Goal: Information Seeking & Learning: Find specific fact

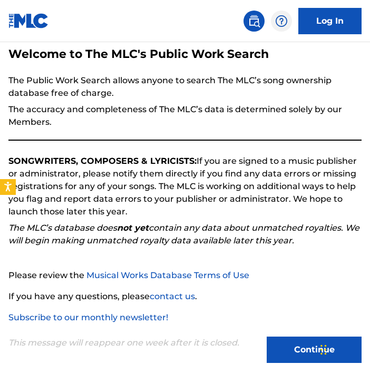
scroll to position [70, 0]
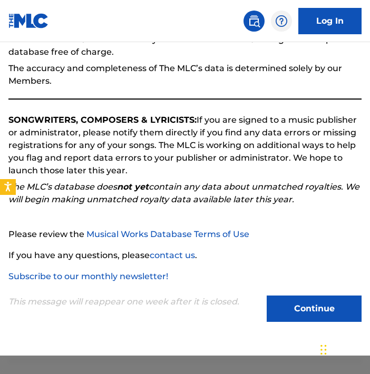
click at [302, 312] on button "Continue" at bounding box center [314, 309] width 95 height 26
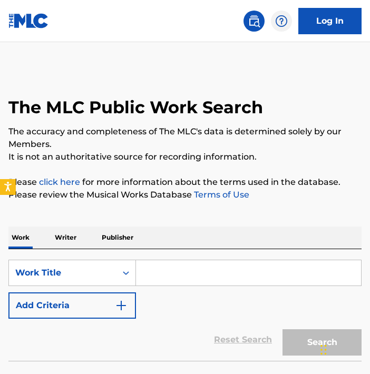
click at [256, 23] on img at bounding box center [254, 21] width 13 height 13
click at [326, 24] on link "Log In" at bounding box center [329, 21] width 63 height 26
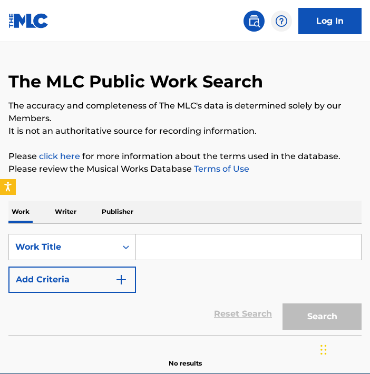
scroll to position [94, 0]
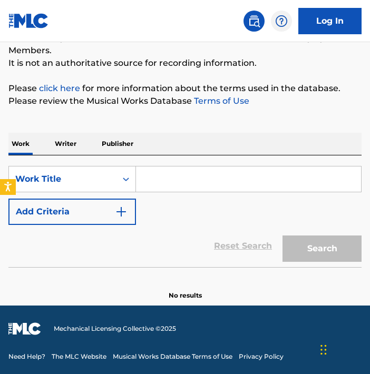
click at [149, 182] on input "Search Form" at bounding box center [248, 178] width 225 height 25
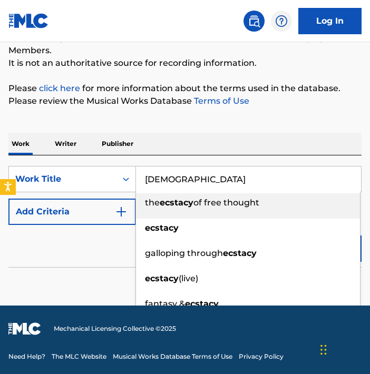
type input "Ecstacy"
click at [200, 120] on div "Work Writer Publisher SearchWithCriteria8edd351c-8fc9-4bad-85a3-1313617bc698 Wo…" at bounding box center [184, 210] width 353 height 180
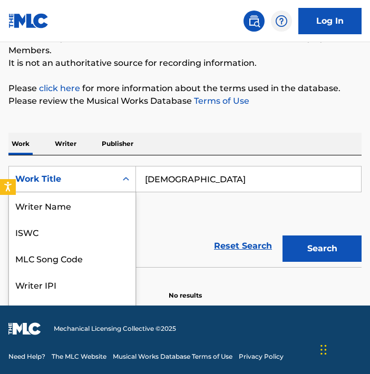
click at [126, 181] on icon "Search Form" at bounding box center [126, 179] width 11 height 11
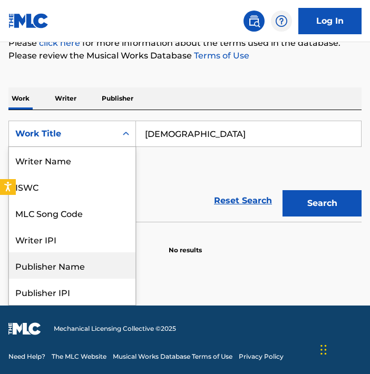
scroll to position [53, 0]
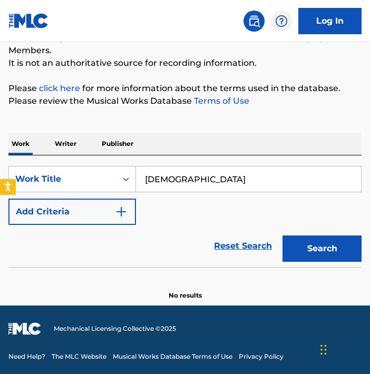
click at [214, 168] on div "SearchWithCriteria8edd351c-8fc9-4bad-85a3-1313617bc698 Work Title Ecstacy Add C…" at bounding box center [184, 195] width 353 height 59
click at [121, 212] on img "Search Form" at bounding box center [121, 211] width 13 height 13
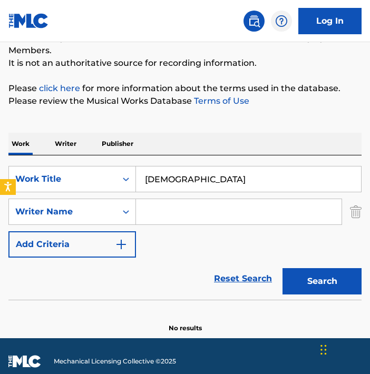
click at [169, 213] on input "Search Form" at bounding box center [238, 211] width 205 height 25
type input "ATB"
click at [330, 281] on button "Search" at bounding box center [321, 281] width 79 height 26
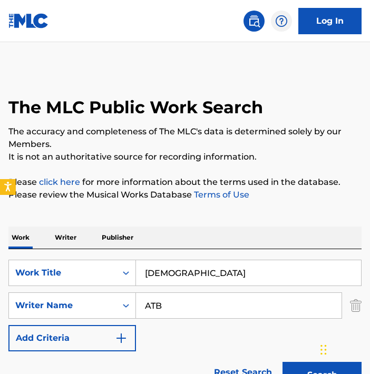
scroll to position [126, 0]
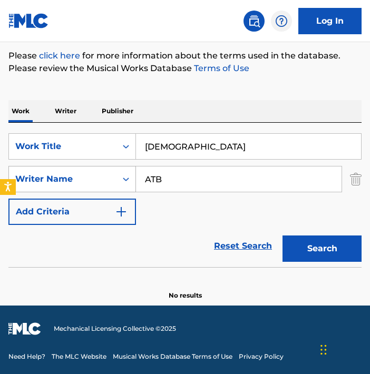
click at [125, 180] on icon "Search Form" at bounding box center [126, 179] width 11 height 11
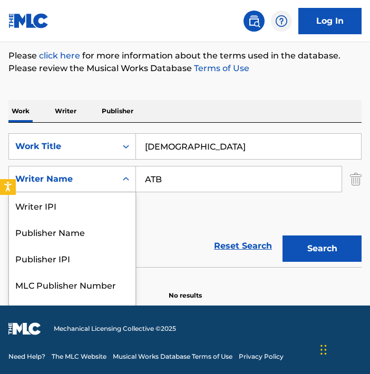
click at [126, 179] on icon "Search Form" at bounding box center [126, 179] width 11 height 11
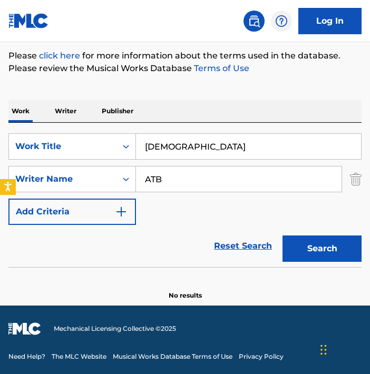
click at [324, 246] on button "Search" at bounding box center [321, 248] width 79 height 26
click at [68, 111] on p "Writer" at bounding box center [66, 111] width 28 height 22
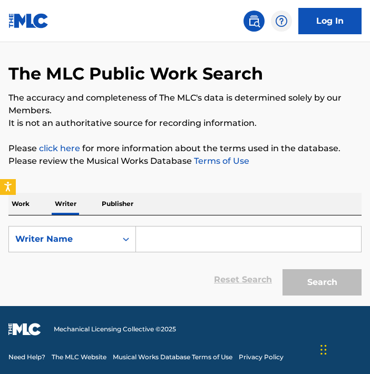
scroll to position [34, 0]
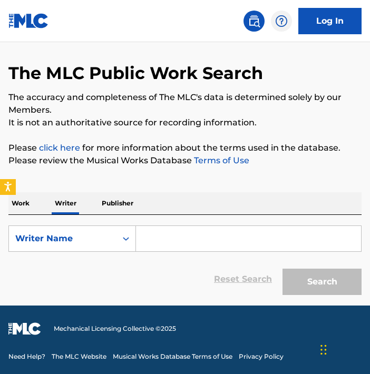
click at [155, 236] on input "Search Form" at bounding box center [248, 238] width 225 height 25
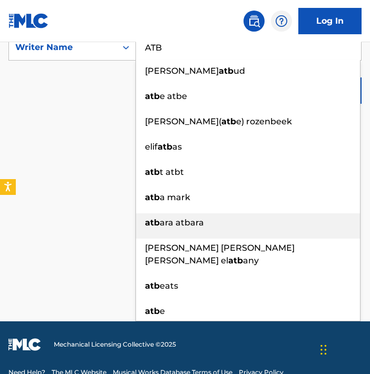
scroll to position [0, 0]
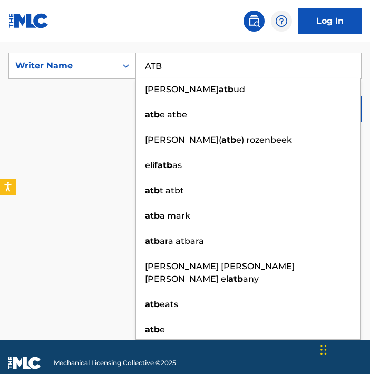
click at [90, 155] on main "The MLC Public Work Search The accuracy and completeness of The MLC's data is d…" at bounding box center [185, 191] width 370 height 298
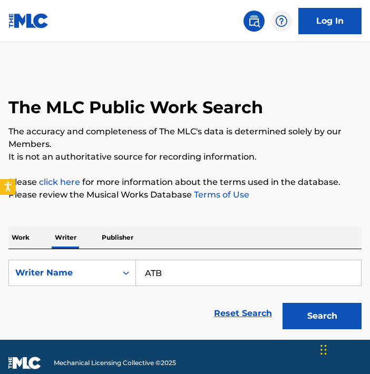
click at [325, 321] on button "Search" at bounding box center [321, 316] width 79 height 26
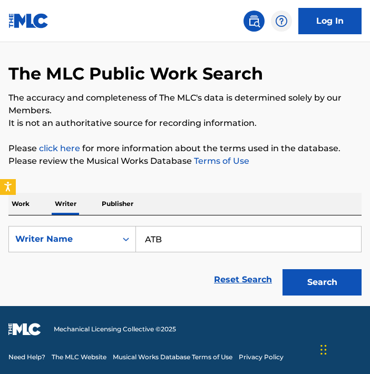
scroll to position [34, 0]
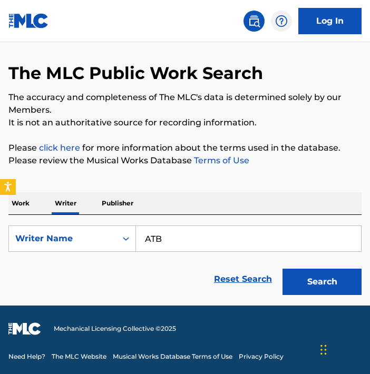
click at [319, 280] on button "Search" at bounding box center [321, 282] width 79 height 26
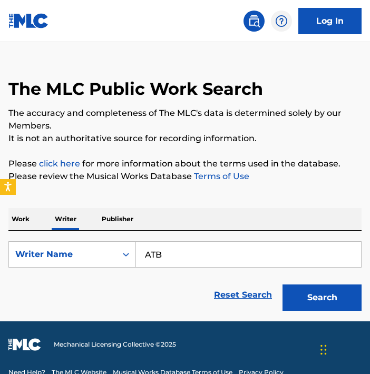
scroll to position [0, 0]
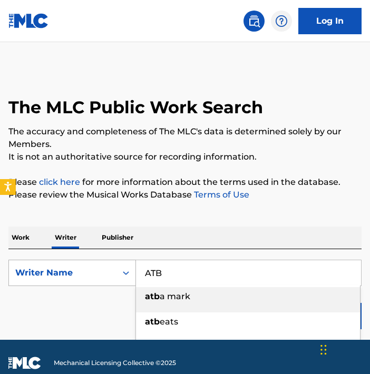
drag, startPoint x: 173, startPoint y: 271, endPoint x: 135, endPoint y: 266, distance: 38.9
click at [133, 270] on div "SearchWithCriteriafea3f91c-c5aa-4086-a5c3-ab14bedd8ad5 Writer Name ATB atb a ma…" at bounding box center [184, 273] width 353 height 26
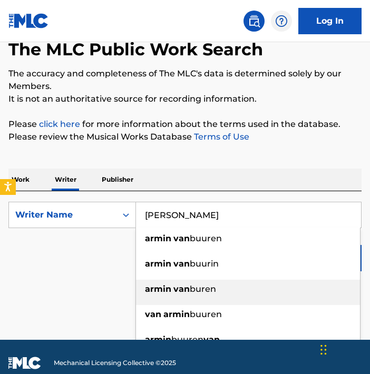
scroll to position [172, 0]
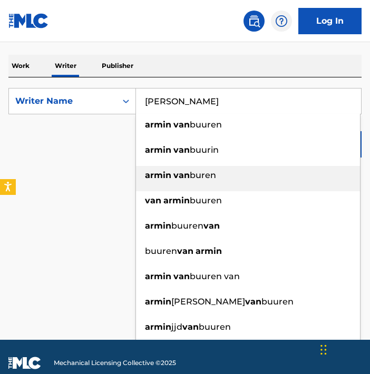
click at [216, 175] on span "buren" at bounding box center [203, 175] width 26 height 10
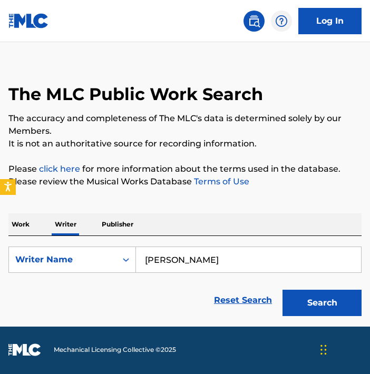
scroll to position [34, 0]
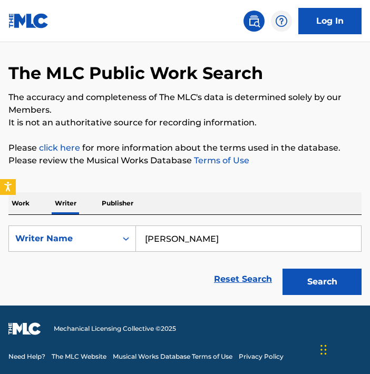
click at [328, 287] on button "Search" at bounding box center [321, 282] width 79 height 26
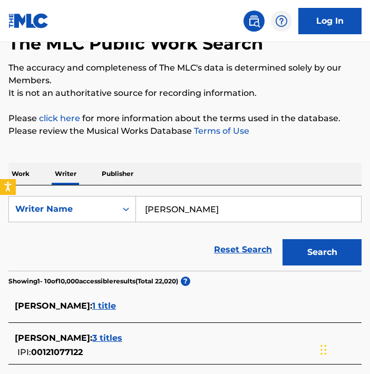
scroll to position [66, 0]
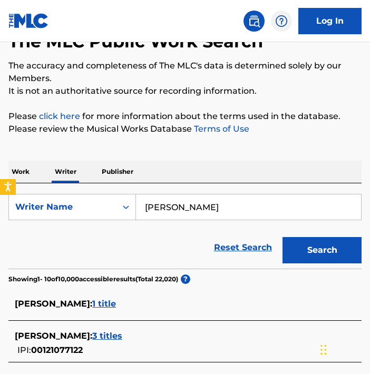
click at [203, 207] on input "armin van buren" at bounding box center [248, 206] width 225 height 25
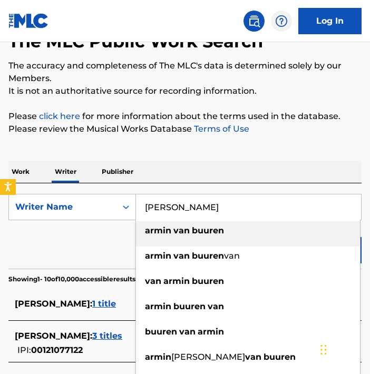
click at [215, 232] on strong "buuren" at bounding box center [208, 230] width 32 height 10
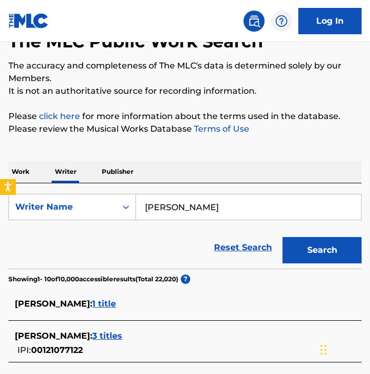
click at [320, 256] on button "Search" at bounding box center [321, 250] width 79 height 26
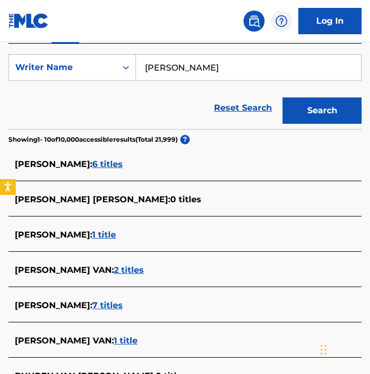
scroll to position [181, 0]
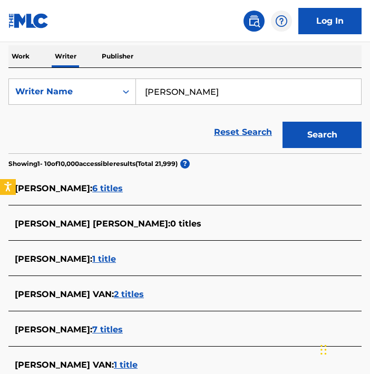
click at [109, 189] on span "6 titles" at bounding box center [107, 188] width 31 height 10
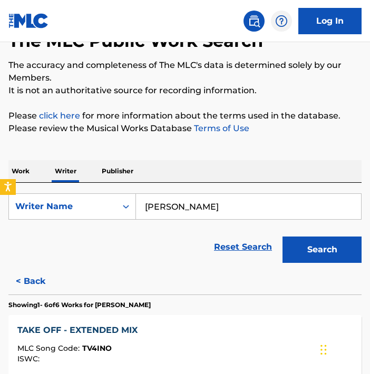
scroll to position [0, 0]
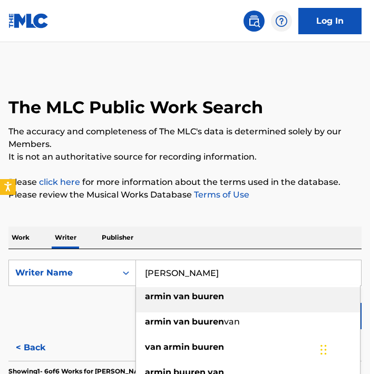
drag, startPoint x: 224, startPoint y: 274, endPoint x: 132, endPoint y: 252, distance: 94.8
click at [123, 271] on div "SearchWithCriteriafea3f91c-c5aa-4086-a5c3-ab14bedd8ad5 Writer Name armin van bu…" at bounding box center [184, 273] width 353 height 26
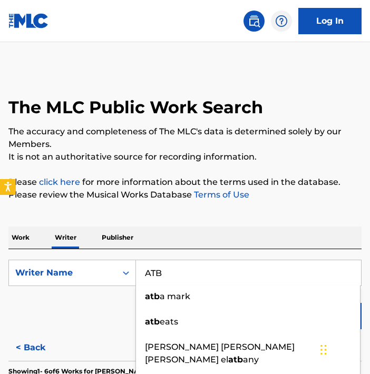
click at [179, 275] on input "ATB" at bounding box center [248, 272] width 225 height 25
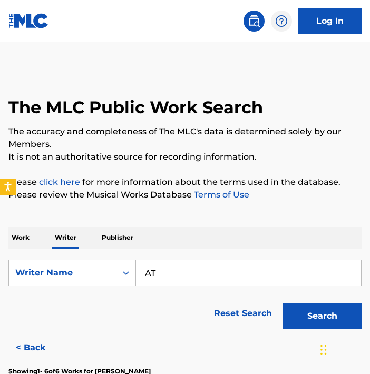
type input "A"
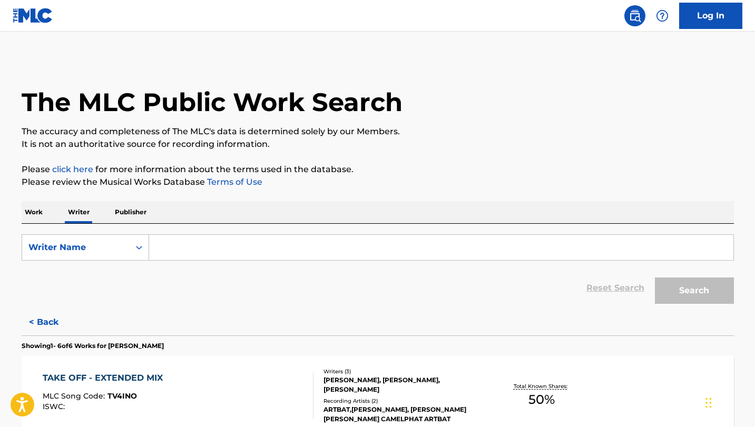
click at [33, 209] on p "Work" at bounding box center [34, 212] width 24 height 22
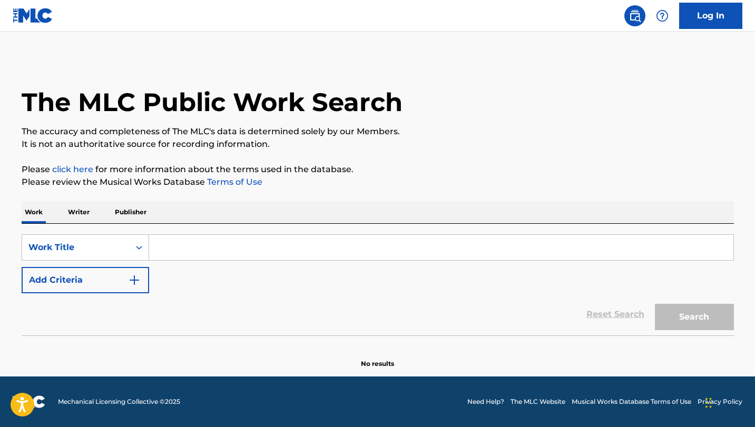
click at [194, 249] on input "Search Form" at bounding box center [441, 247] width 584 height 25
type input "T"
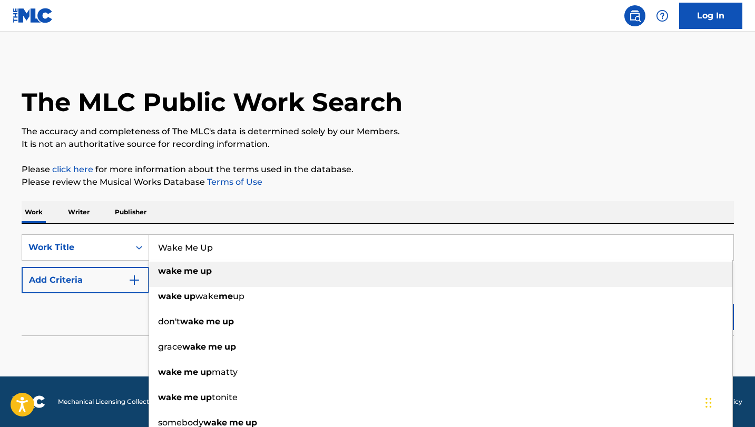
click at [210, 275] on strong "up" at bounding box center [206, 271] width 12 height 10
type input "wake me up"
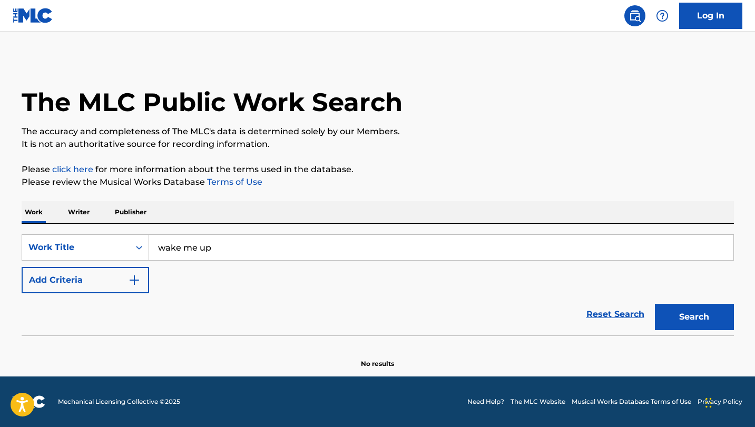
click at [135, 278] on img "Search Form" at bounding box center [134, 280] width 13 height 13
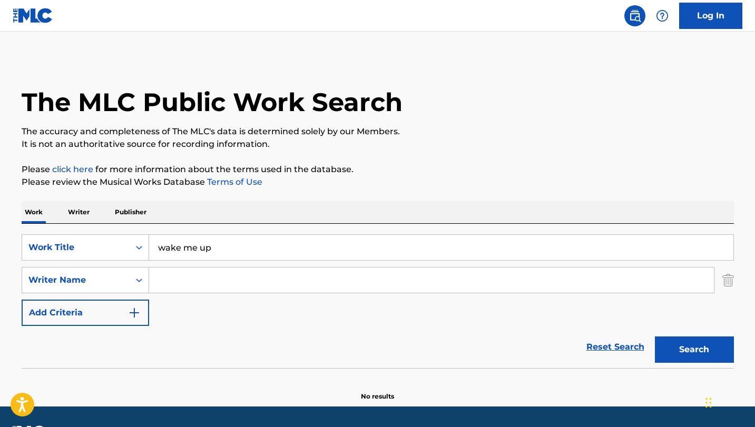
click at [172, 281] on input "Search Form" at bounding box center [431, 280] width 565 height 25
click at [369, 352] on button "Search" at bounding box center [694, 350] width 79 height 26
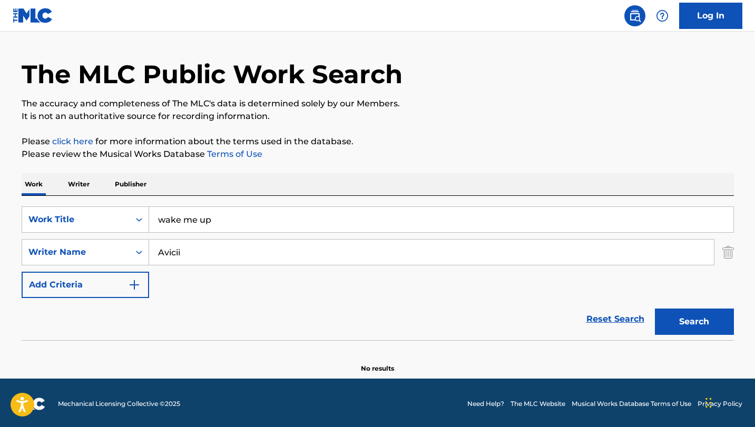
scroll to position [30, 0]
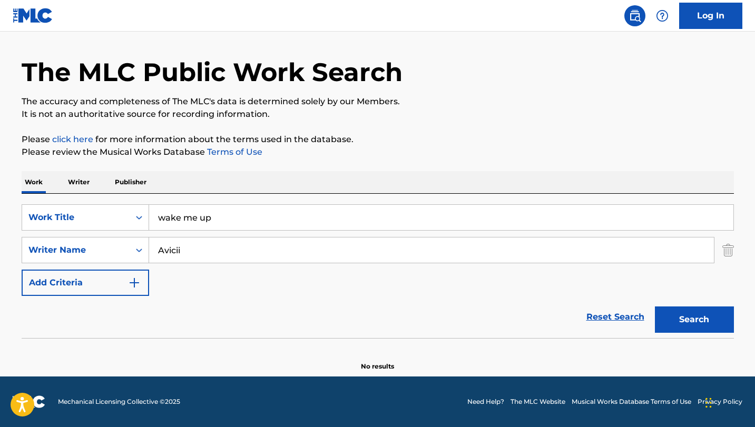
click at [183, 252] on input "Avicii" at bounding box center [431, 250] width 565 height 25
type input "A"
click at [369, 320] on button "Search" at bounding box center [694, 320] width 79 height 26
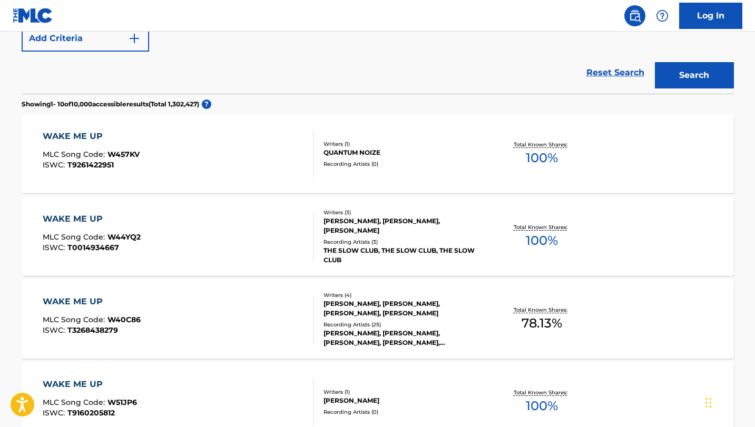
scroll to position [320, 0]
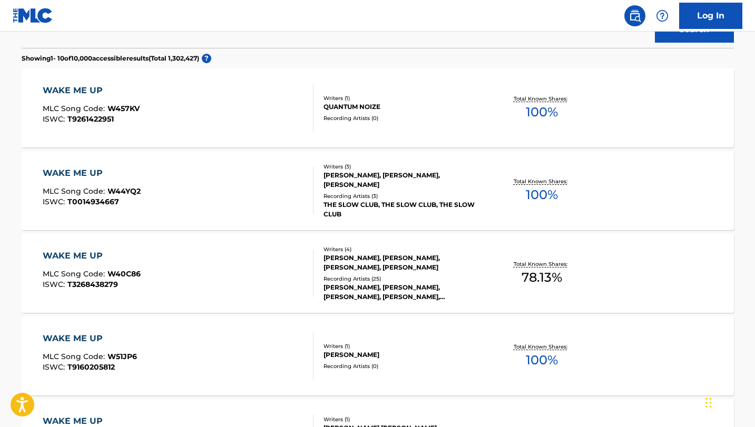
click at [79, 90] on div "WAKE ME UP" at bounding box center [91, 90] width 97 height 13
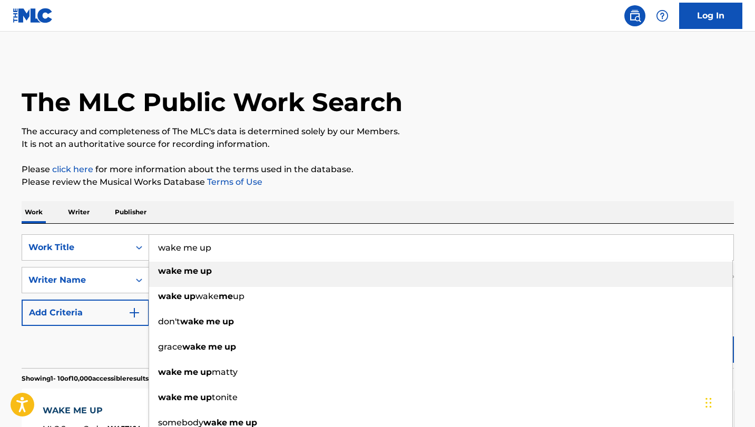
drag, startPoint x: 218, startPoint y: 246, endPoint x: 152, endPoint y: 228, distance: 68.9
click at [144, 235] on div "SearchWithCriteria8edd351c-8fc9-4bad-85a3-1313617bc698 Work Title wake me up wa…" at bounding box center [378, 247] width 712 height 26
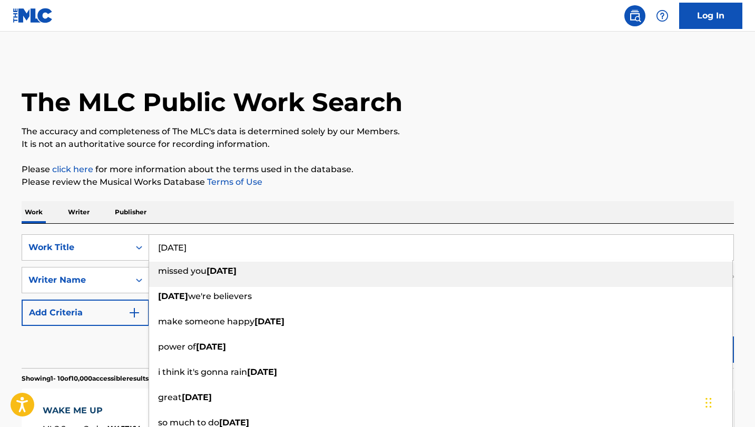
type input "Today"
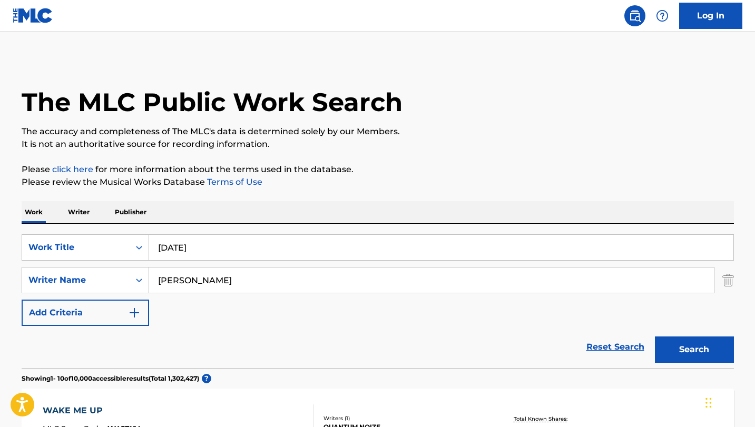
type input "William Corgan"
click at [369, 347] on button "Search" at bounding box center [694, 350] width 79 height 26
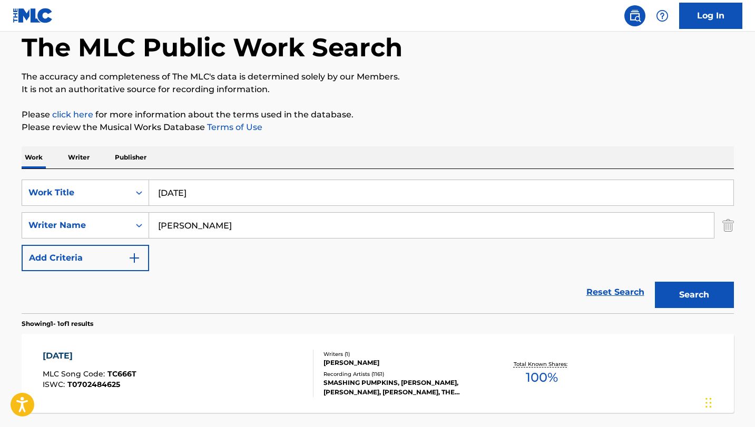
scroll to position [146, 0]
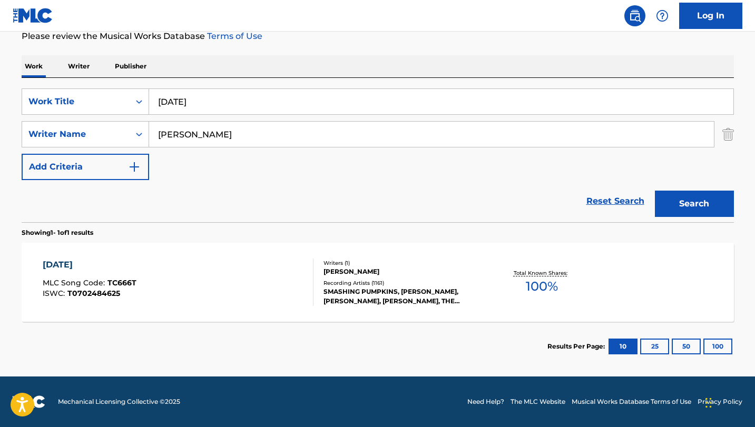
click at [61, 266] on div "[DATE]" at bounding box center [90, 265] width 94 height 13
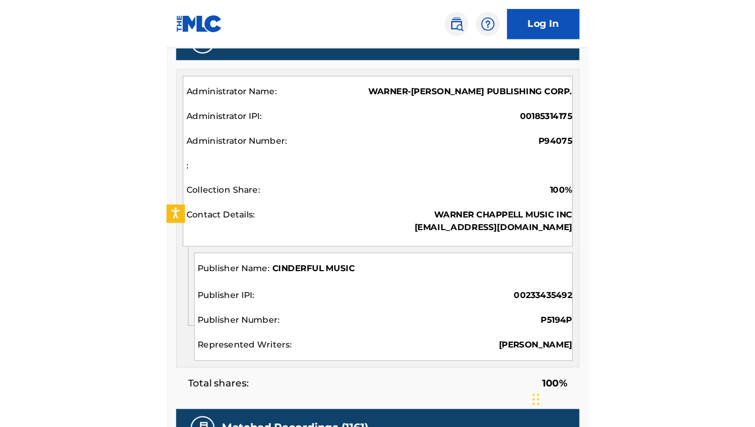
scroll to position [480, 0]
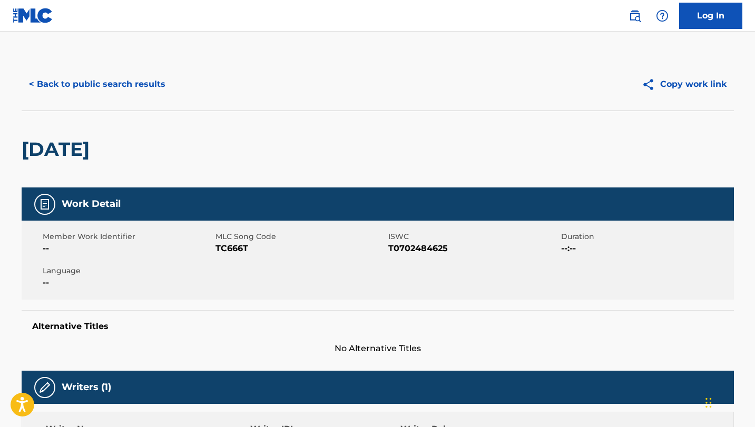
click at [62, 148] on h2 "[DATE]" at bounding box center [58, 150] width 73 height 24
